Goal: Navigation & Orientation: Find specific page/section

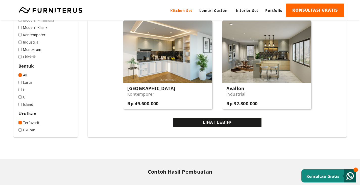
scroll to position [505, 0]
click at [21, 97] on span at bounding box center [19, 96] width 3 height 3
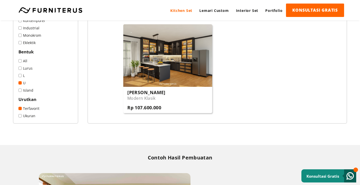
scroll to position [404, 0]
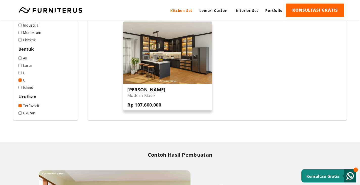
click at [192, 60] on img at bounding box center [167, 52] width 89 height 62
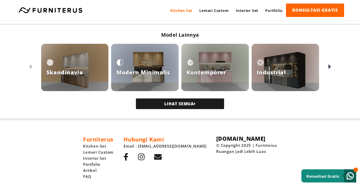
scroll to position [328, 0]
